Goal: Check status

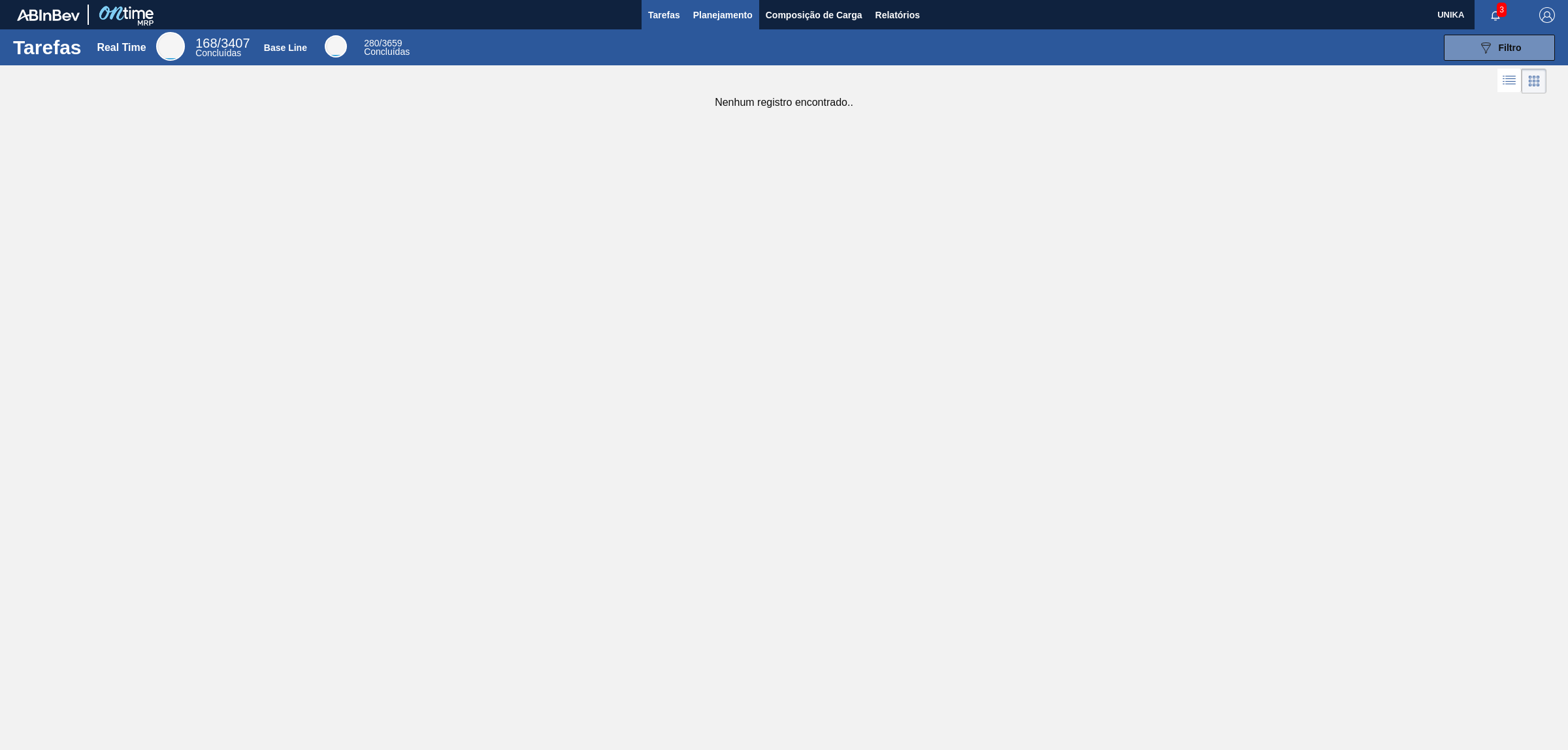
click at [706, 11] on span "Planejamento" at bounding box center [722, 15] width 59 height 16
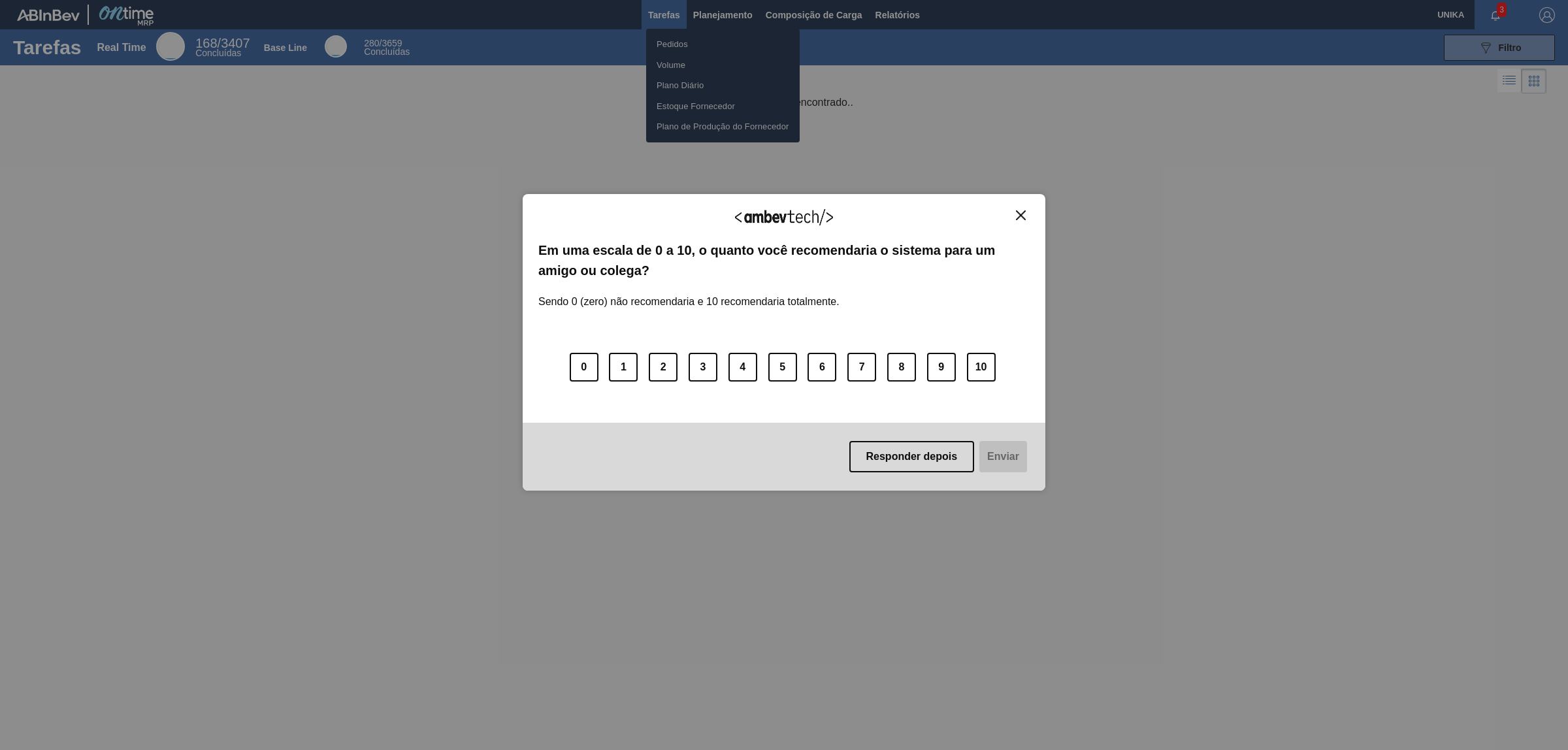
click at [1022, 216] on img "Close" at bounding box center [1020, 215] width 10 height 10
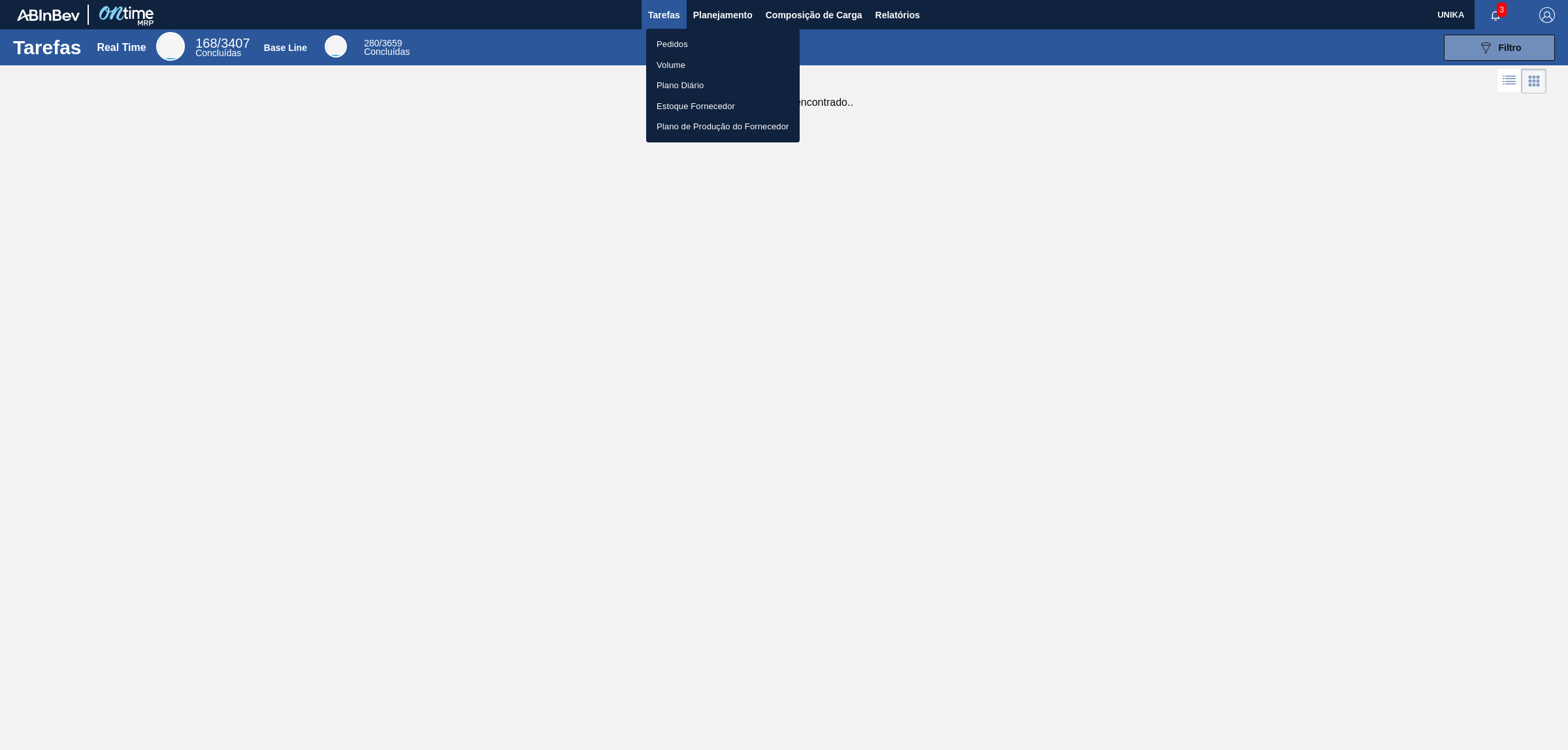
click at [695, 41] on li "Pedidos" at bounding box center [723, 44] width 154 height 21
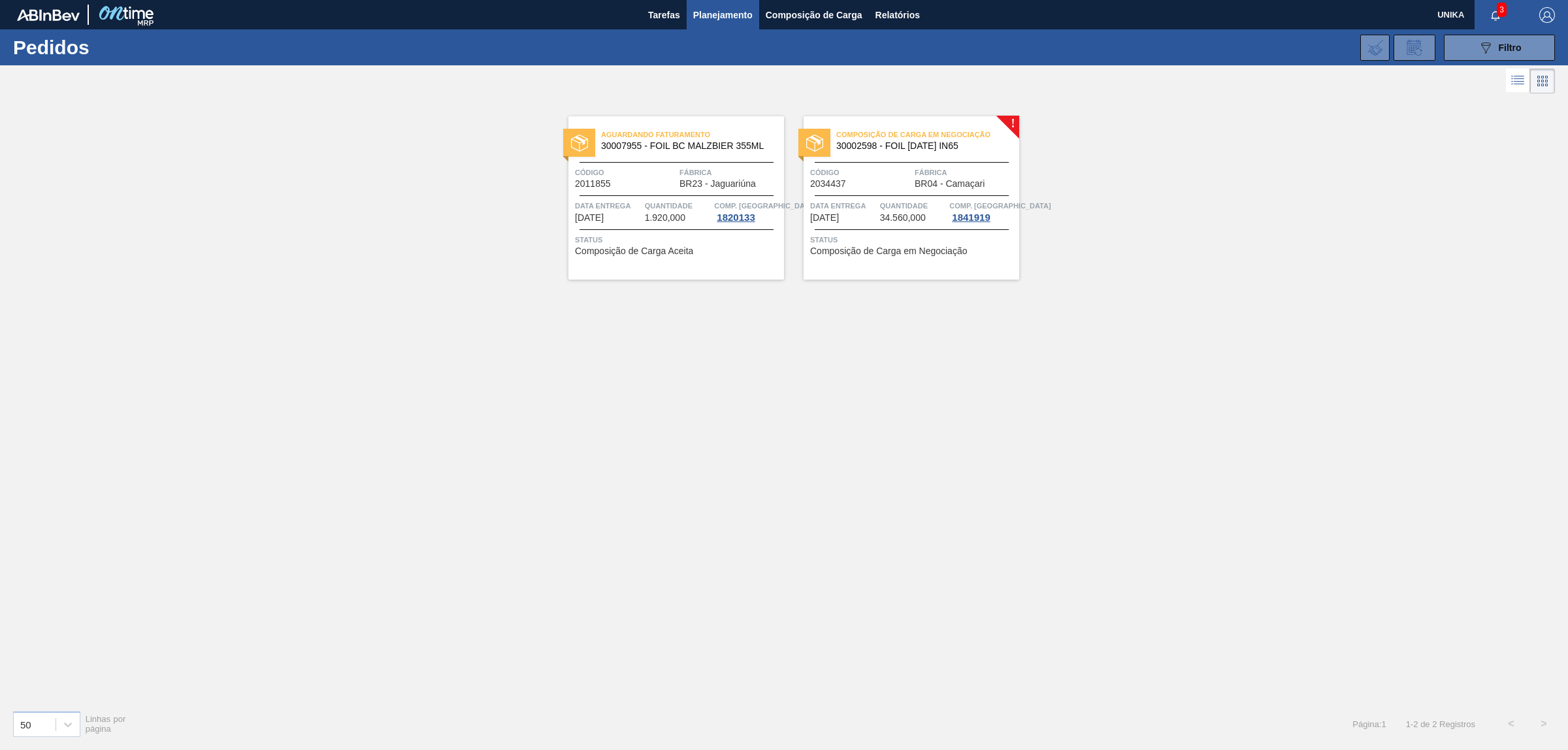
click at [818, 139] on img at bounding box center [813, 143] width 17 height 17
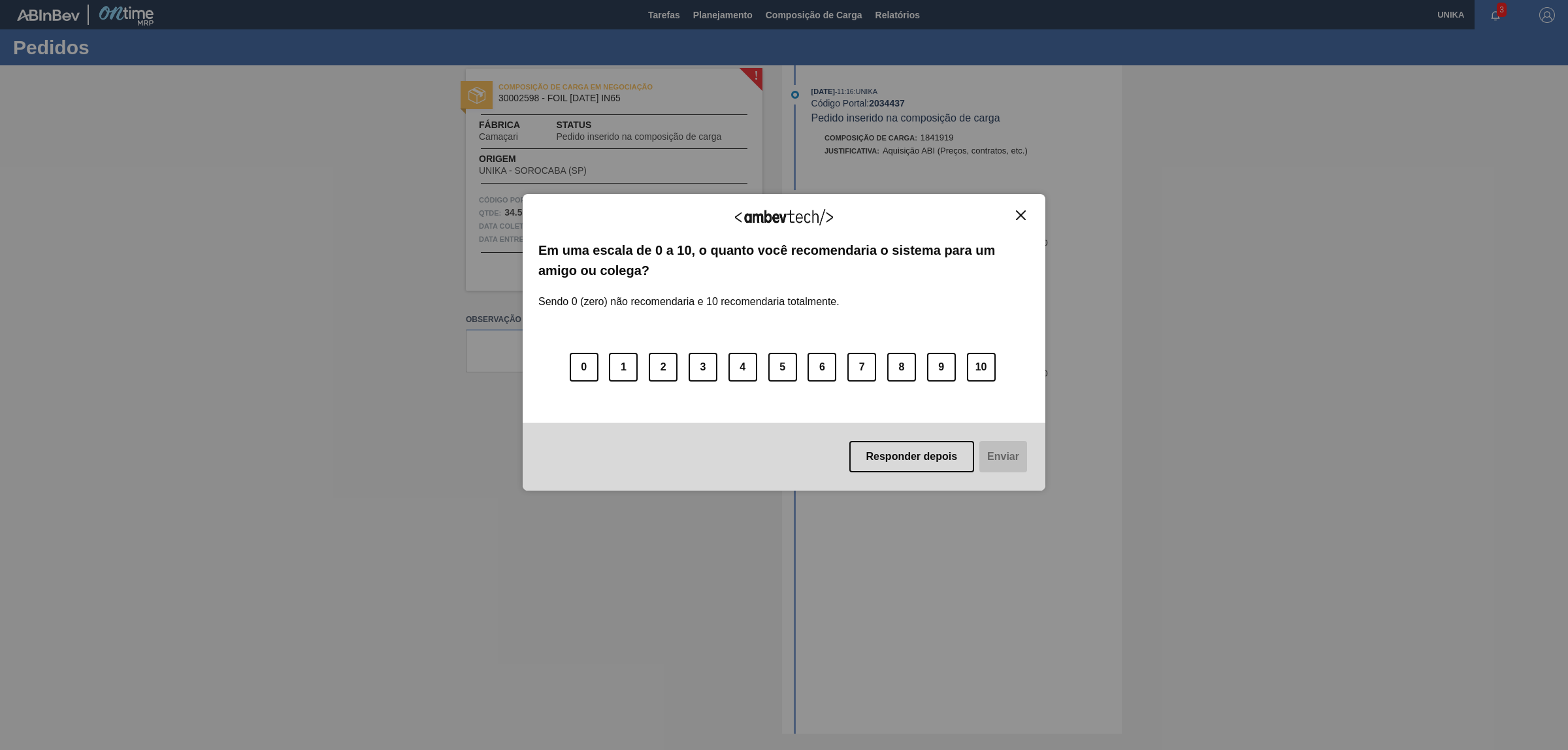
click at [1022, 214] on img "Close" at bounding box center [1020, 215] width 10 height 10
